Goal: Task Accomplishment & Management: Complete application form

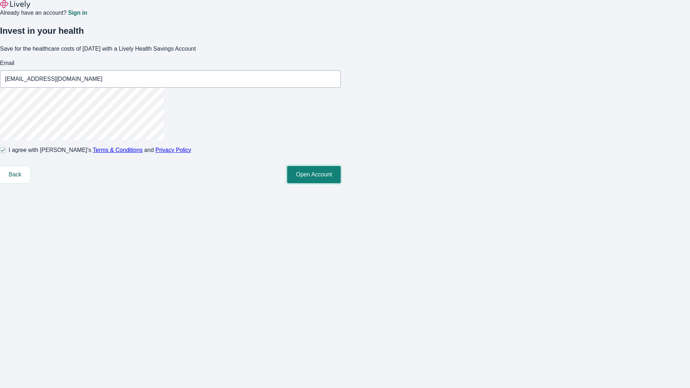
click at [341, 183] on button "Open Account" at bounding box center [314, 174] width 54 height 17
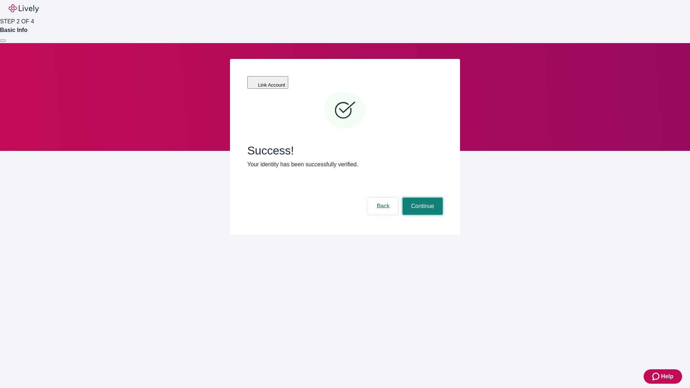
click at [421, 198] on button "Continue" at bounding box center [422, 206] width 40 height 17
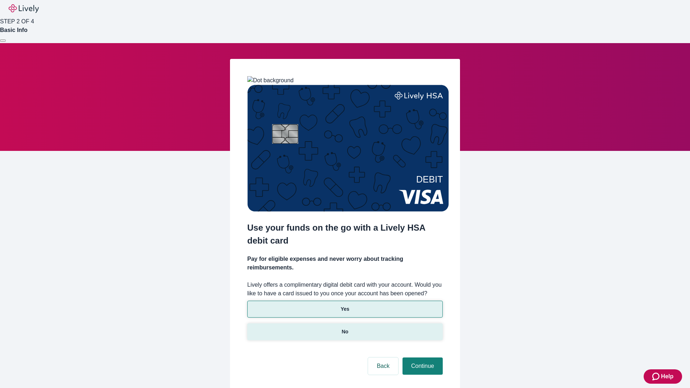
click at [345, 328] on p "No" at bounding box center [345, 332] width 7 height 8
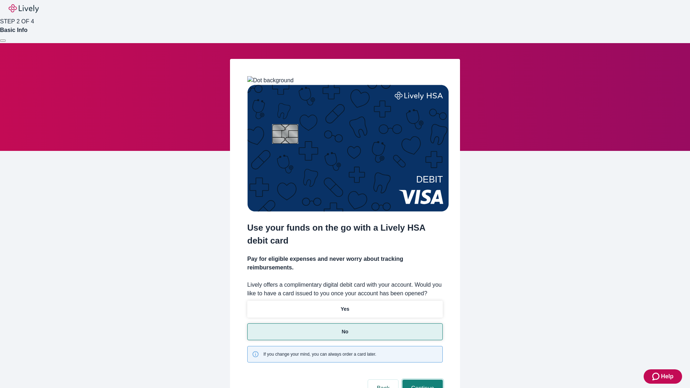
click at [421, 380] on button "Continue" at bounding box center [422, 388] width 40 height 17
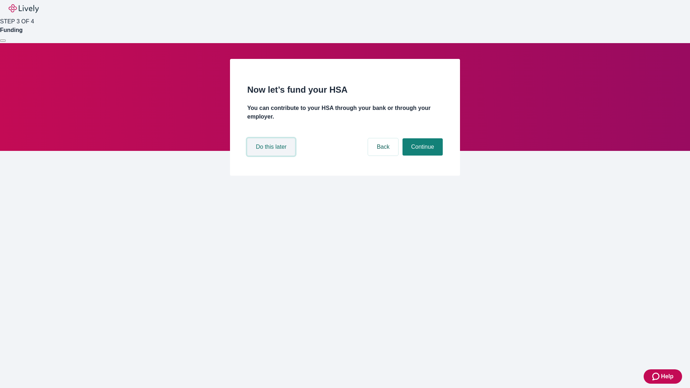
click at [272, 156] on button "Do this later" at bounding box center [271, 146] width 48 height 17
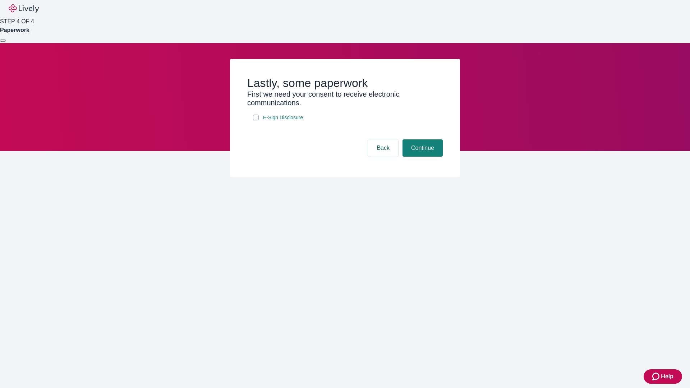
click at [256, 120] on input "E-Sign Disclosure" at bounding box center [256, 118] width 6 height 6
checkbox input "true"
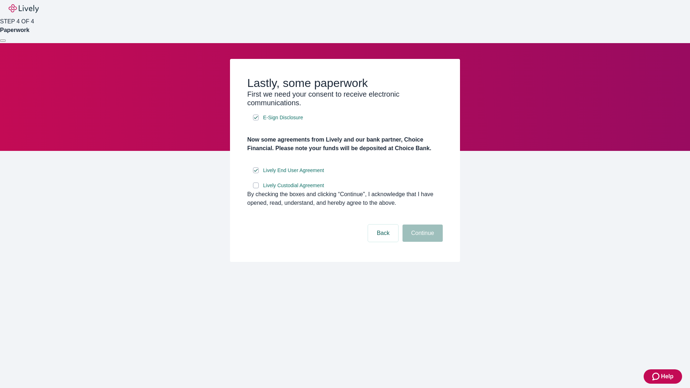
click at [256, 188] on input "Lively Custodial Agreement" at bounding box center [256, 185] width 6 height 6
checkbox input "true"
click at [421, 242] on button "Continue" at bounding box center [422, 233] width 40 height 17
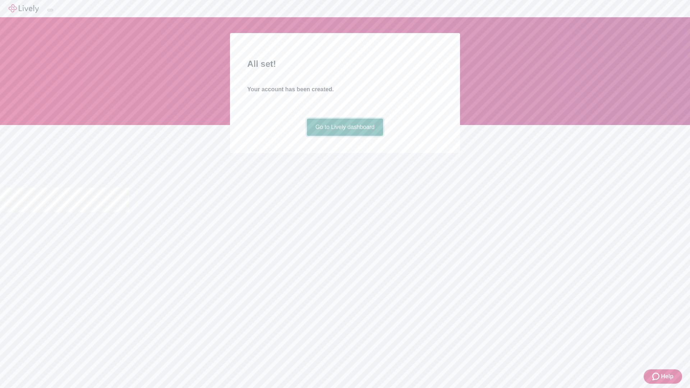
click at [345, 136] on link "Go to Lively dashboard" at bounding box center [345, 127] width 77 height 17
